Goal: Consume media (video, audio): Consume media (video, audio)

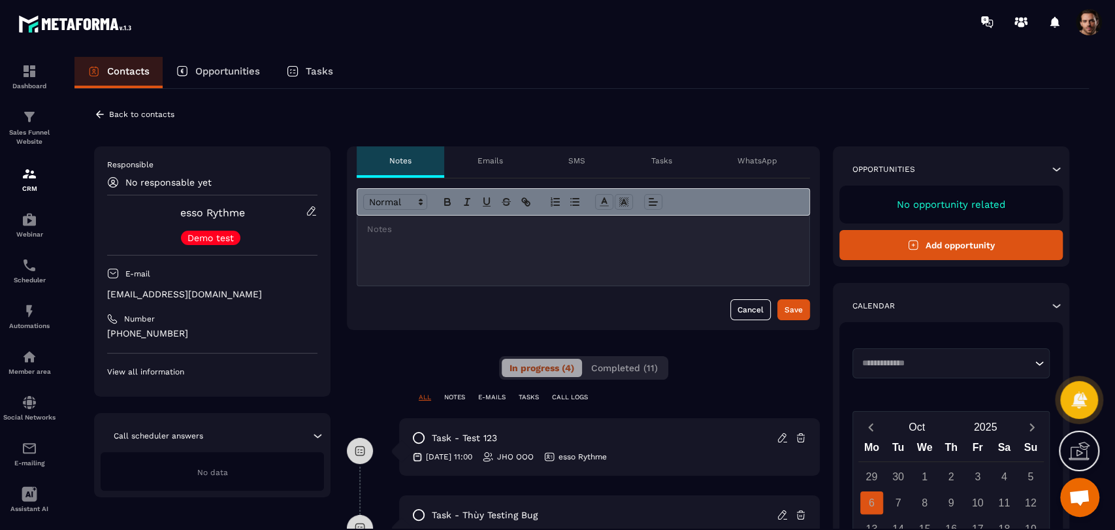
click at [620, 361] on button "Completed (11)" at bounding box center [624, 368] width 82 height 18
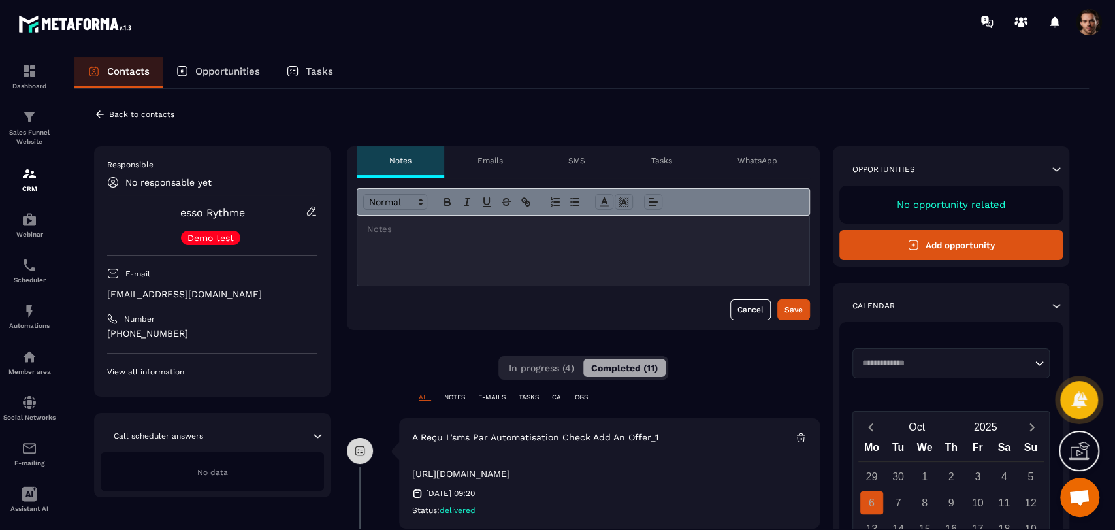
scroll to position [145, 0]
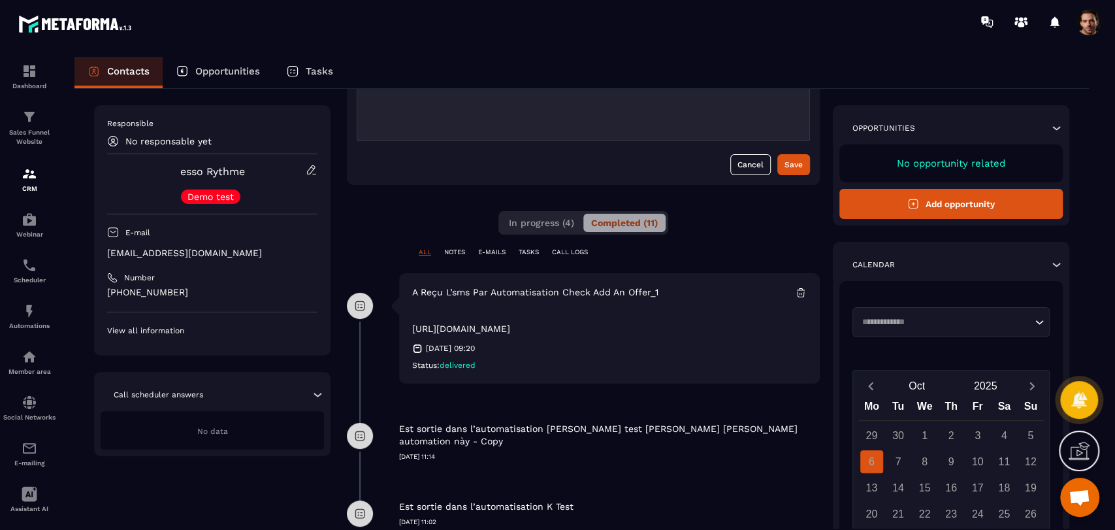
click at [578, 330] on p "[URL][DOMAIN_NAME]" at bounding box center [607, 320] width 391 height 31
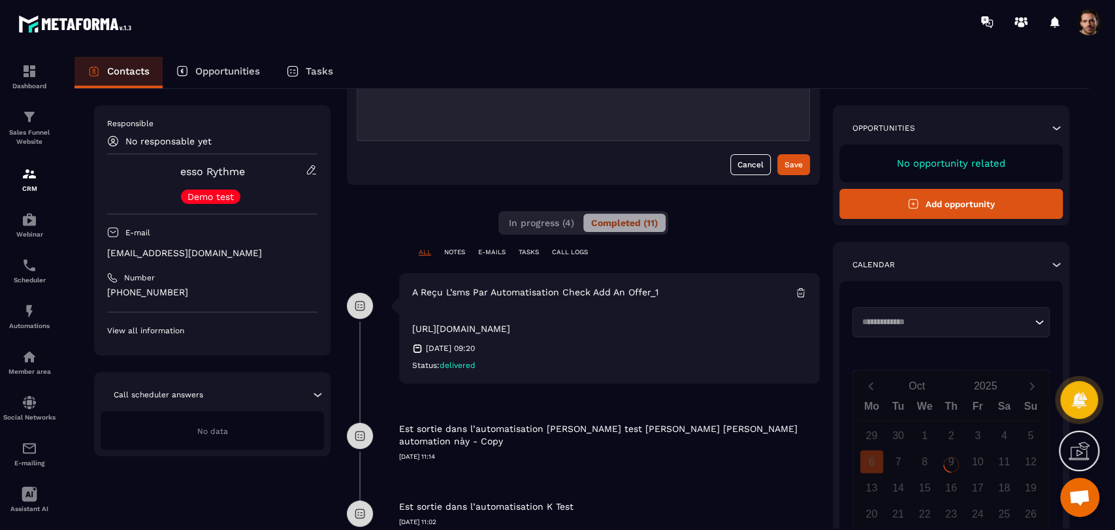
click at [578, 330] on p "[URL][DOMAIN_NAME]" at bounding box center [607, 320] width 391 height 31
click at [578, 330] on p "https://webinar.metaforma.io/s/4arRn" at bounding box center [607, 320] width 391 height 31
copy div "https://webinar.metaforma.io/s/4arRn"
click at [705, 256] on div "ALL NOTES E-MAILS TASKS CALL LOGS" at bounding box center [583, 260] width 473 height 25
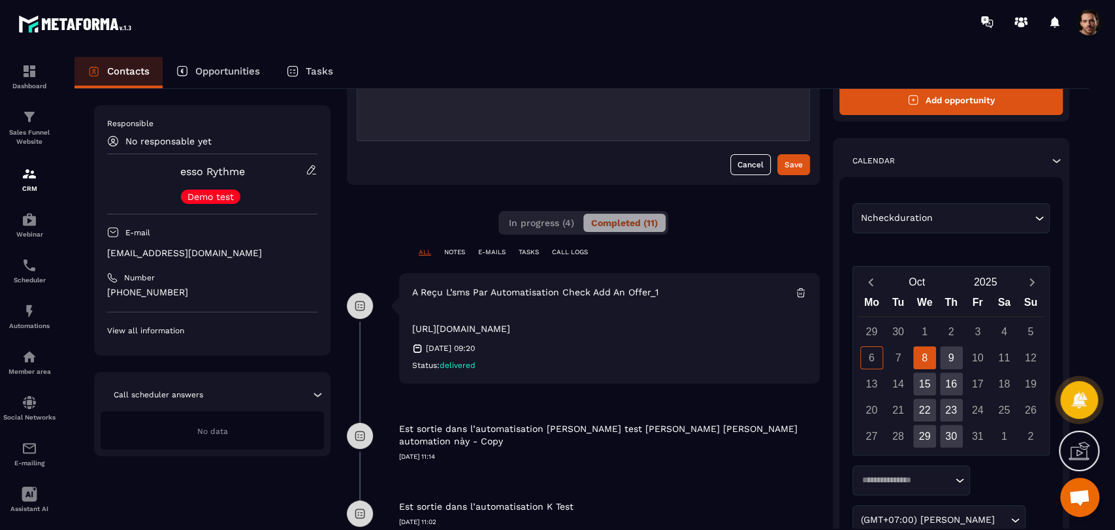
click at [545, 325] on p "https://webinar.metaforma.io/s/4arRn" at bounding box center [607, 320] width 391 height 31
click at [541, 324] on p "https://webinar.metaforma.io/s/4arRn" at bounding box center [607, 320] width 391 height 31
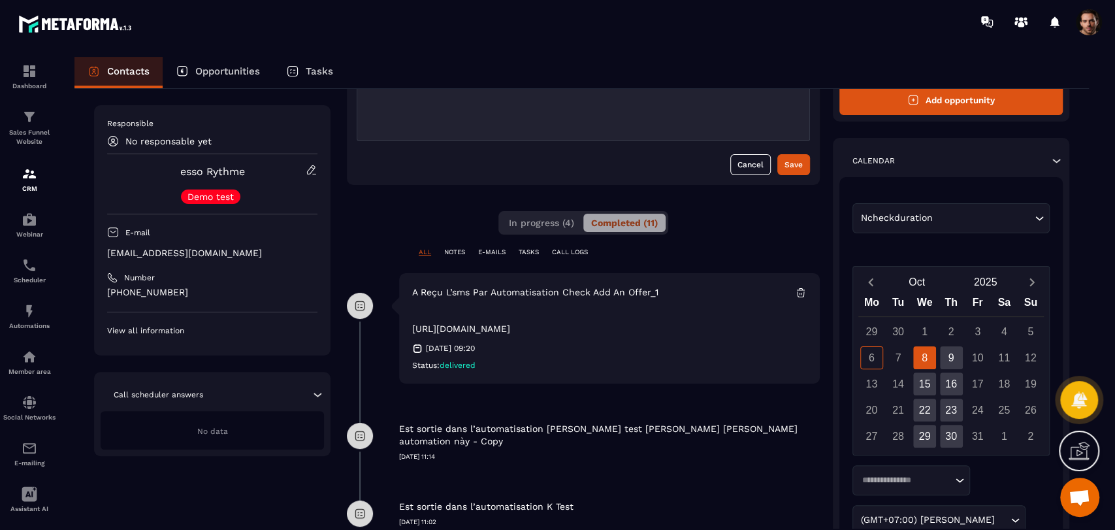
click at [541, 324] on p "https://webinar.metaforma.io/s/4arRn" at bounding box center [607, 320] width 391 height 31
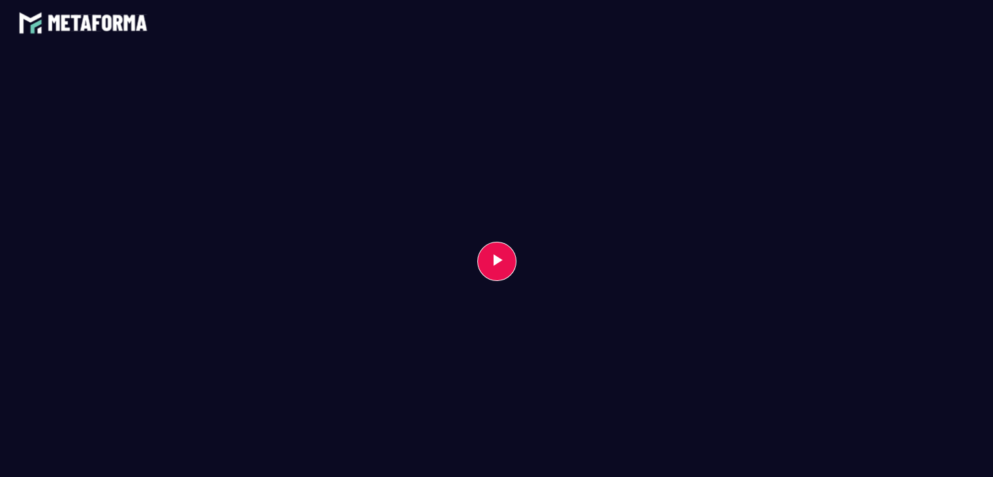
click at [503, 267] on button "Play Video" at bounding box center [496, 261] width 39 height 39
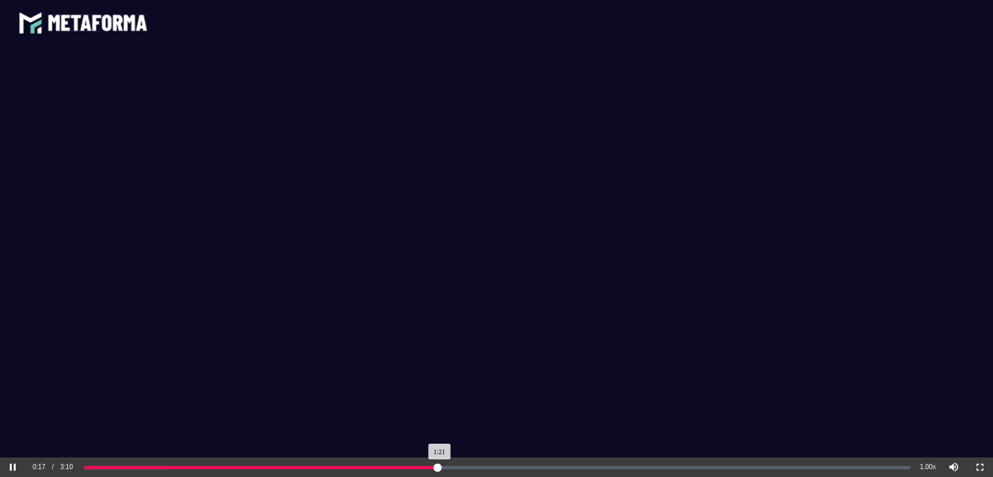
drag, startPoint x: 157, startPoint y: 472, endPoint x: 439, endPoint y: 474, distance: 282.2
click at [439, 474] on div "Loaded: 0% Progress: 42.83%" at bounding box center [497, 467] width 835 height 20
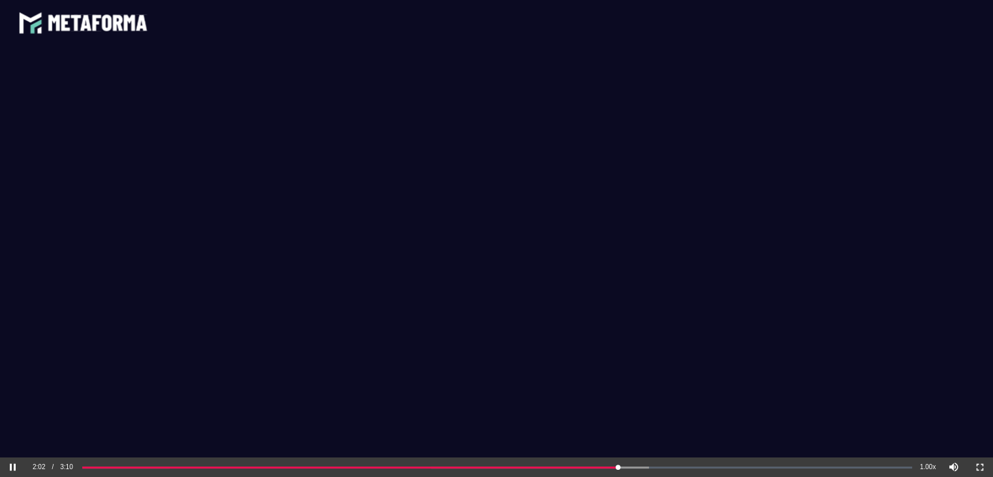
click at [531, 257] on video at bounding box center [496, 250] width 993 height 408
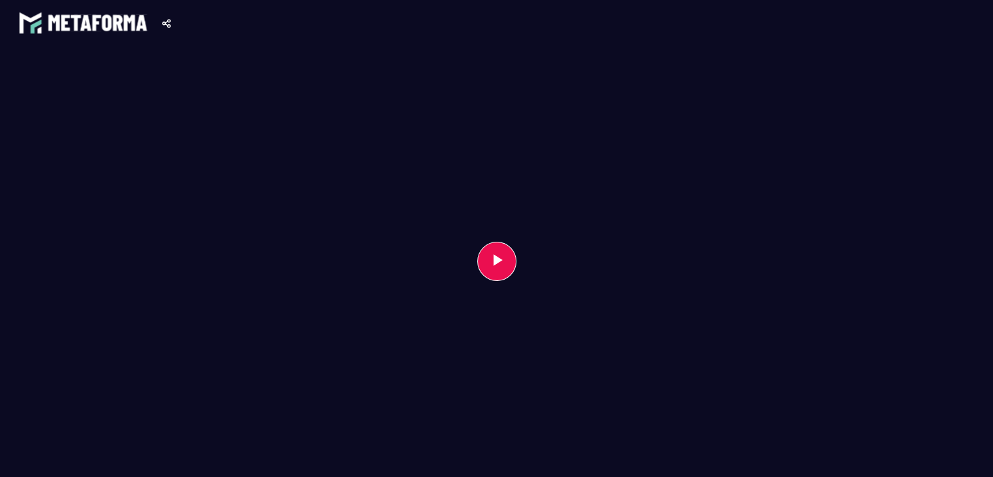
click at [481, 251] on button "Play Video" at bounding box center [496, 261] width 39 height 39
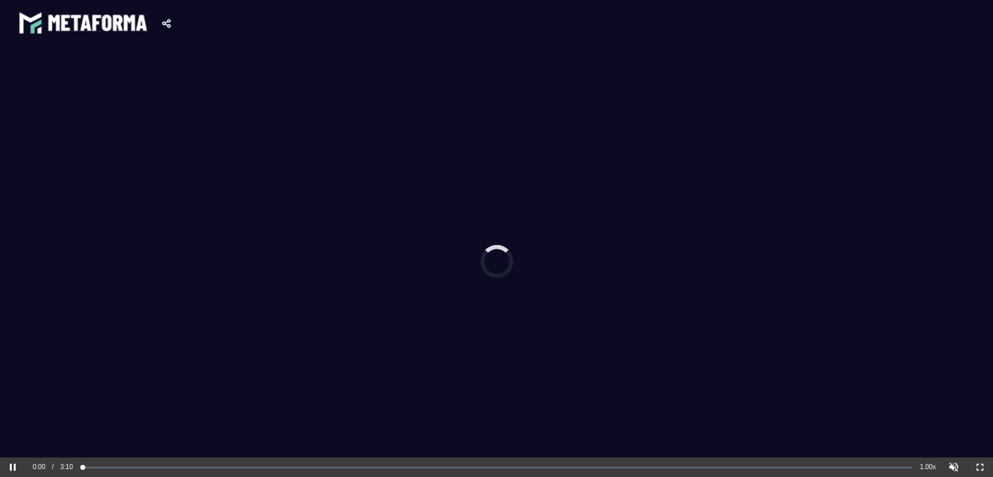
click at [509, 280] on video at bounding box center [496, 250] width 993 height 408
